Goal: Find specific page/section: Find specific page/section

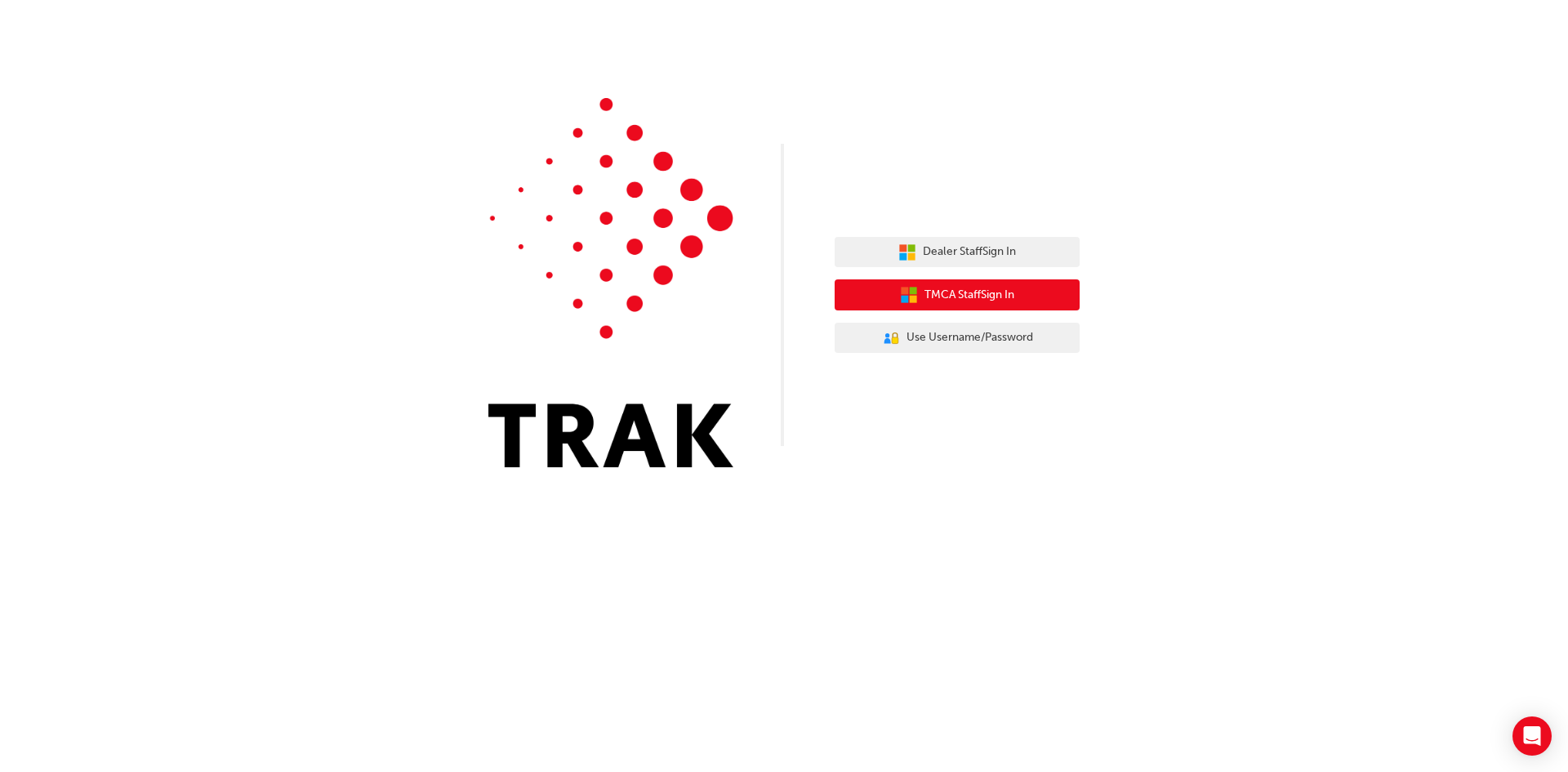
click at [1018, 295] on button "TMCA Staff Sign In" at bounding box center [956, 296] width 245 height 31
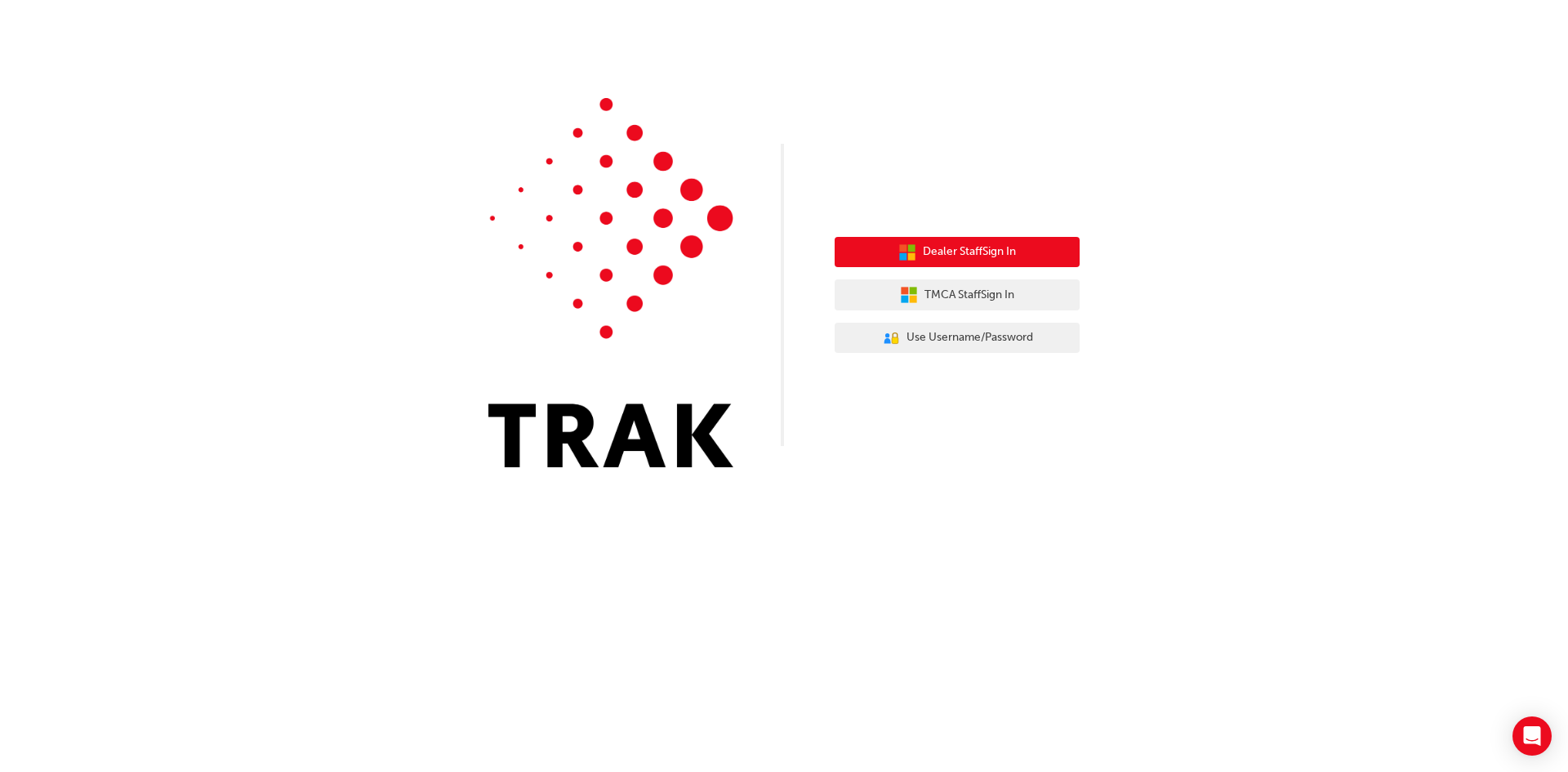
click at [1030, 246] on button "Dealer Staff Sign In" at bounding box center [956, 253] width 245 height 31
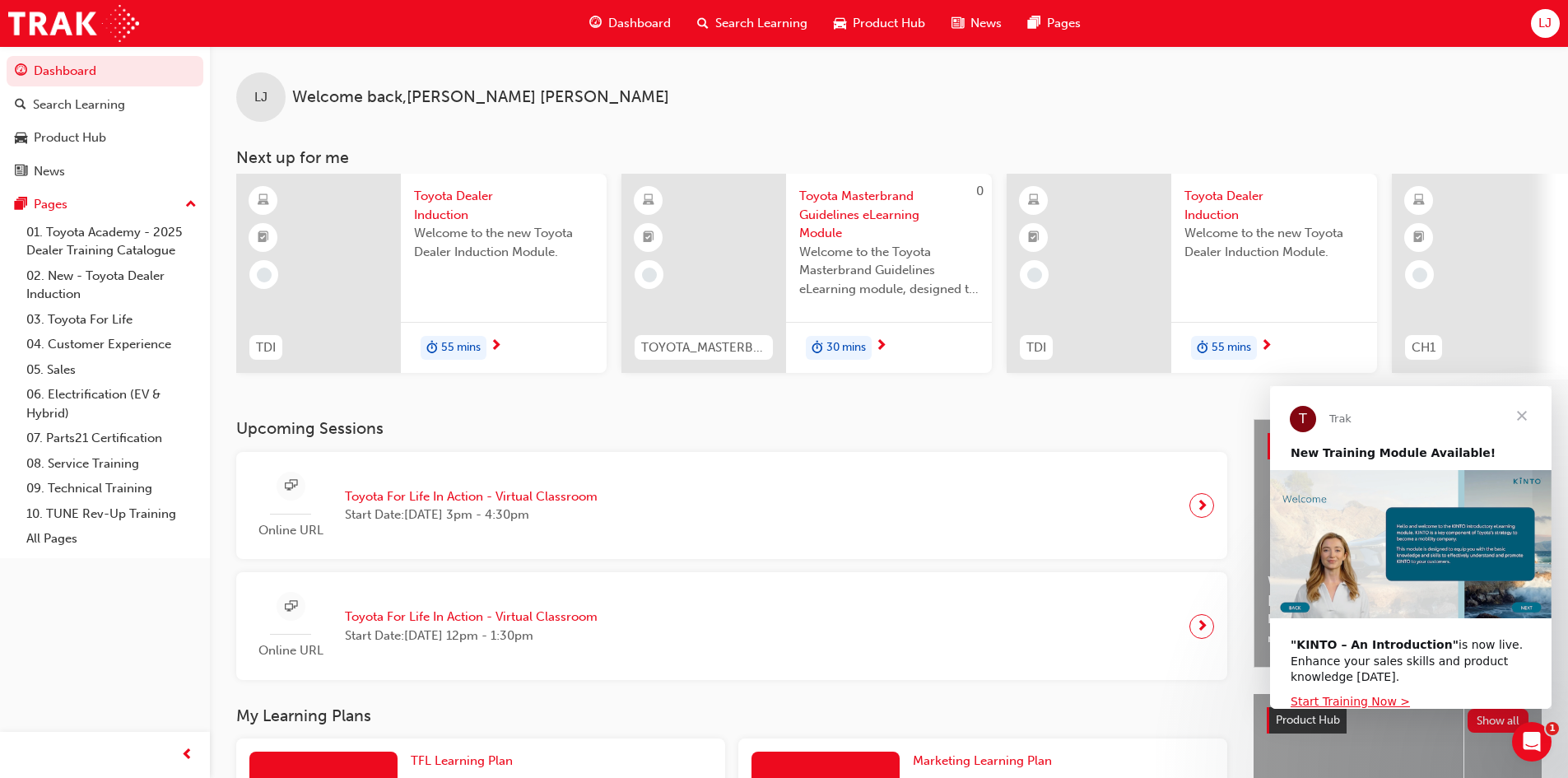
click at [1520, 416] on span "Close" at bounding box center [1522, 416] width 60 height 60
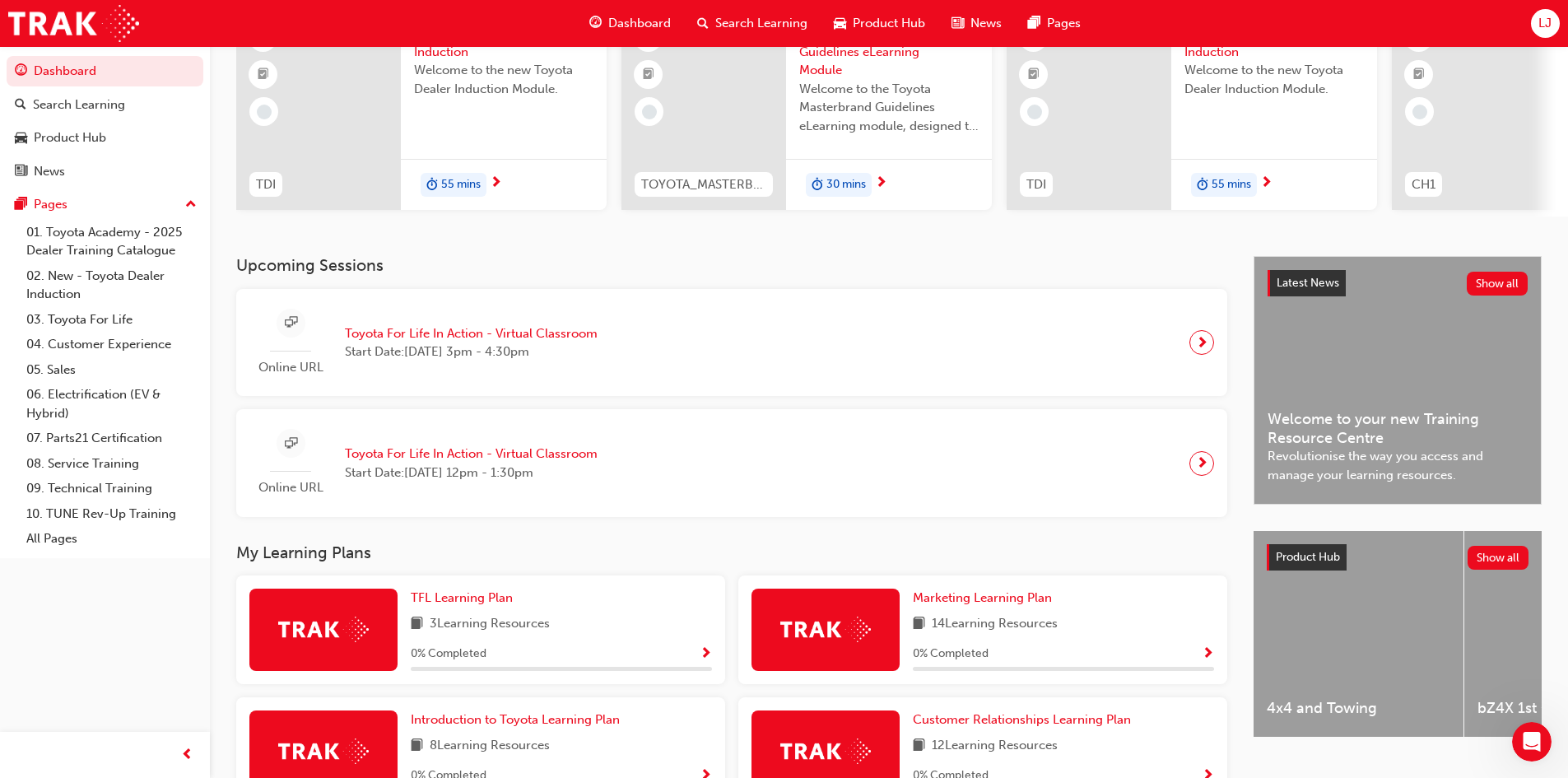
scroll to position [165, 0]
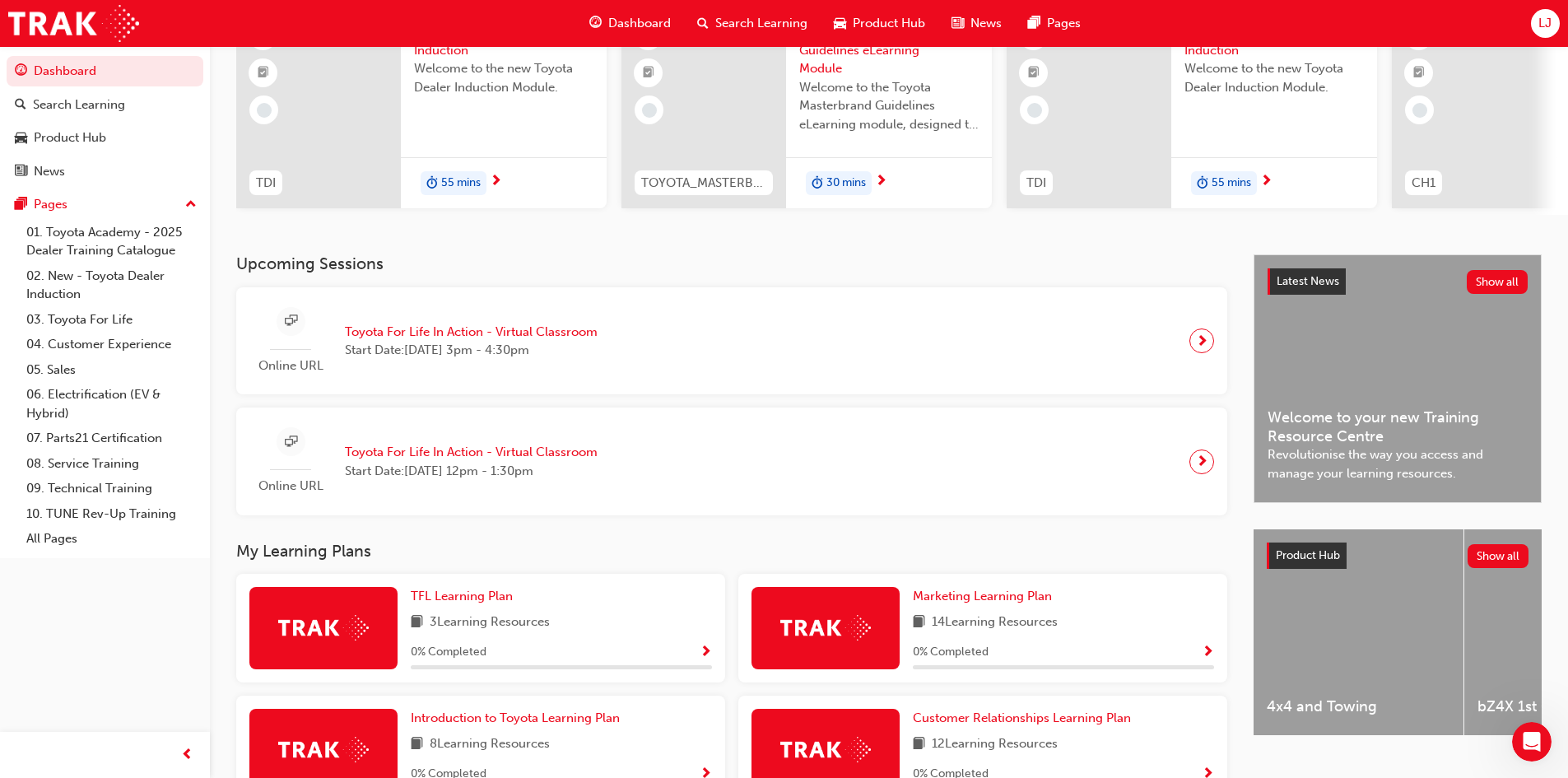
click at [359, 268] on h3 "Upcoming Sessions" at bounding box center [731, 263] width 991 height 19
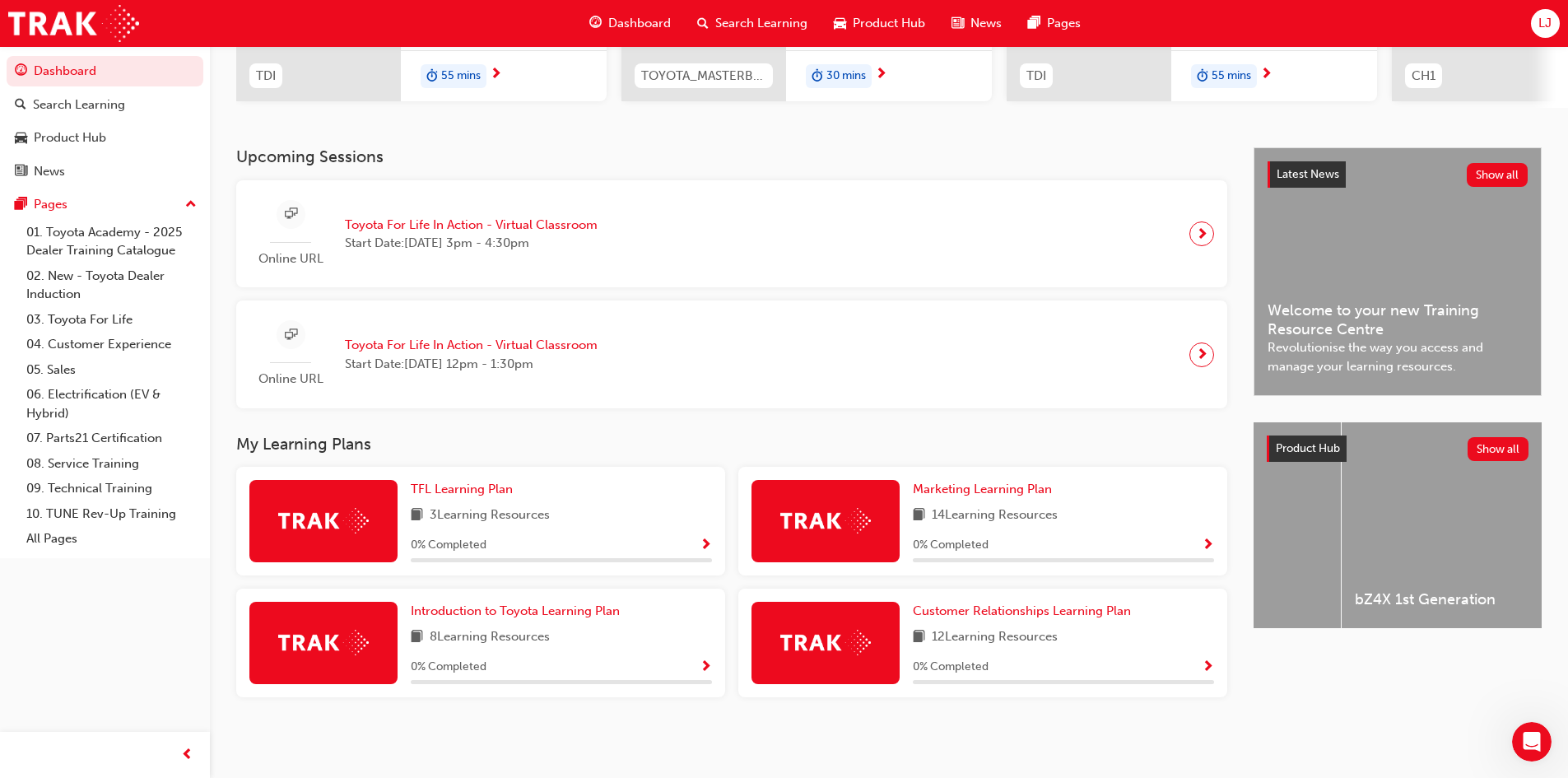
scroll to position [0, 0]
drag, startPoint x: 1414, startPoint y: 682, endPoint x: 1326, endPoint y: 668, distance: 89.1
click at [1412, 681] on div "Latest News Show all Welcome to your new Training Resource Centre Revolutionise…" at bounding box center [1398, 441] width 288 height 589
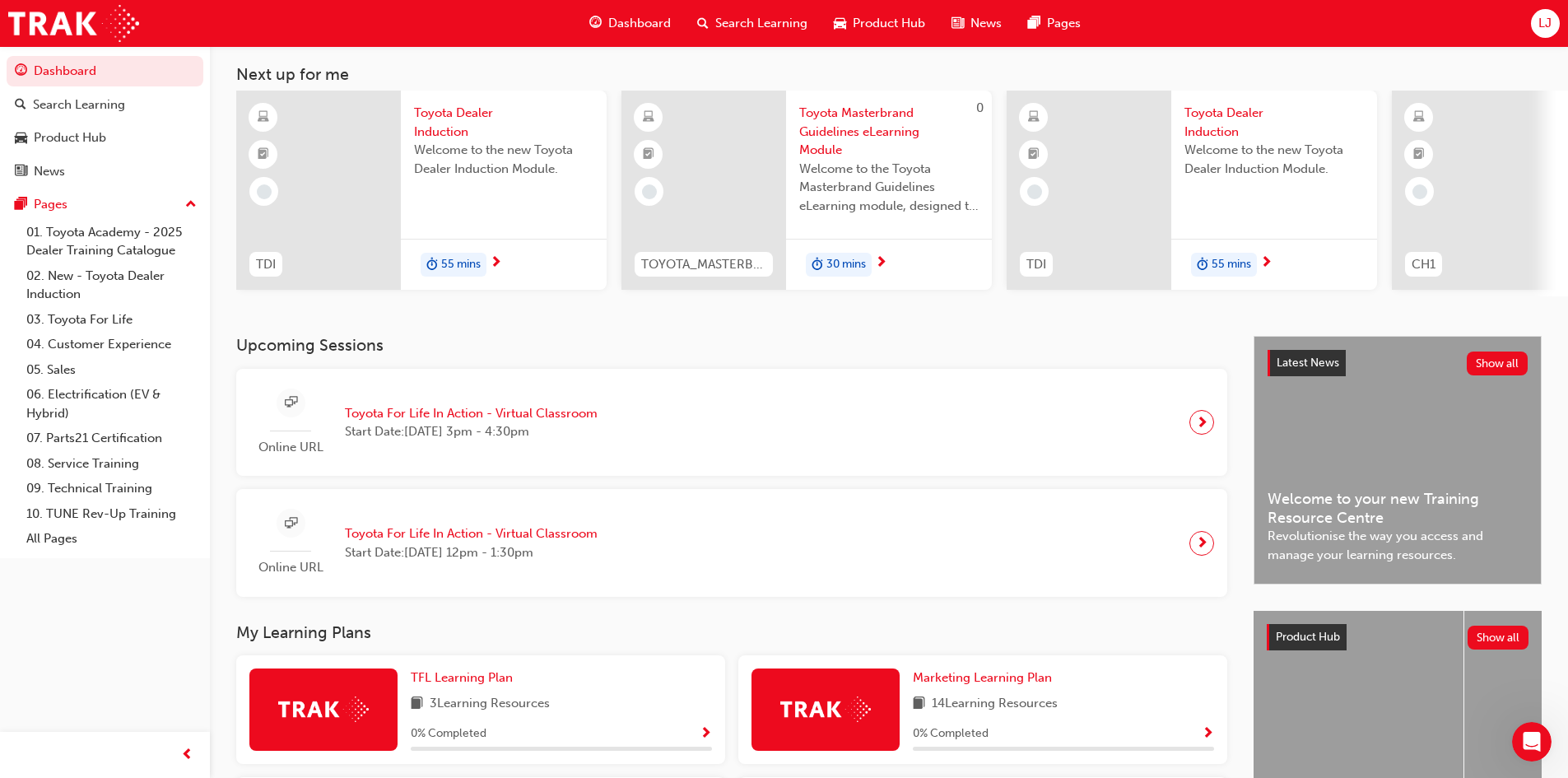
scroll to position [165, 0]
